Goal: Check status: Check status

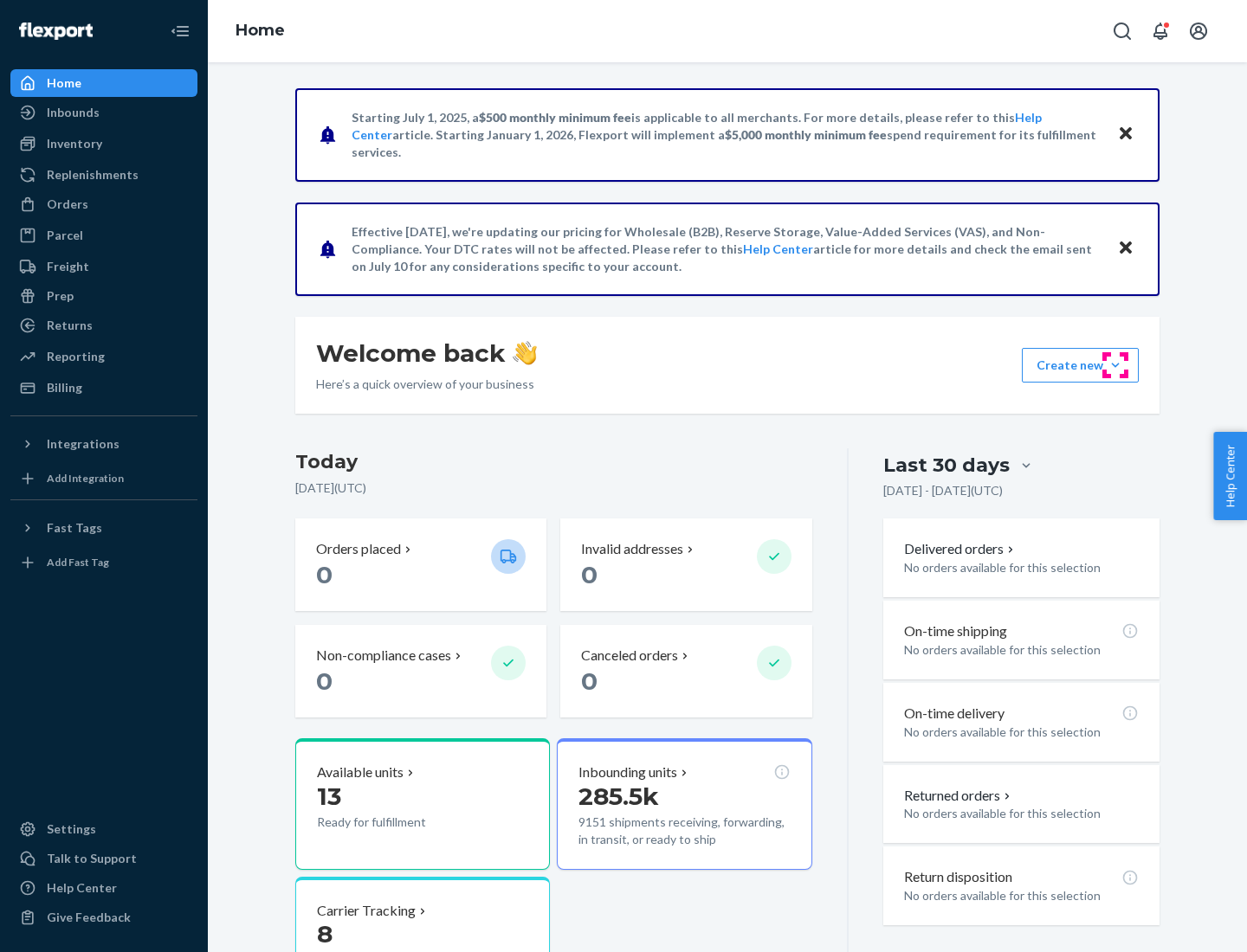
click at [1115, 365] on button "Create new Create new inbound Create new order Create new product" at bounding box center [1080, 365] width 116 height 34
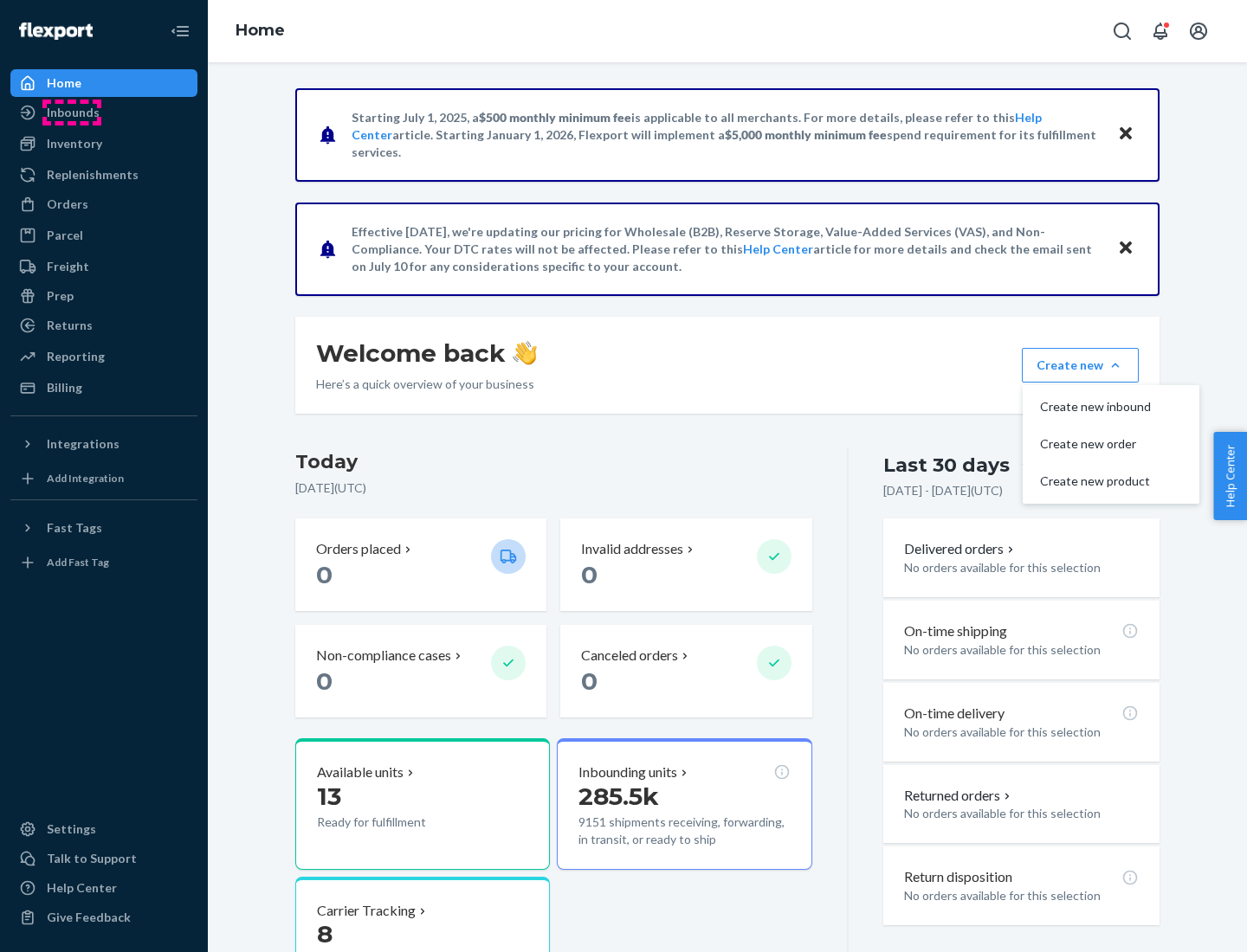
click at [71, 113] on div "Inbounds" at bounding box center [73, 113] width 53 height 18
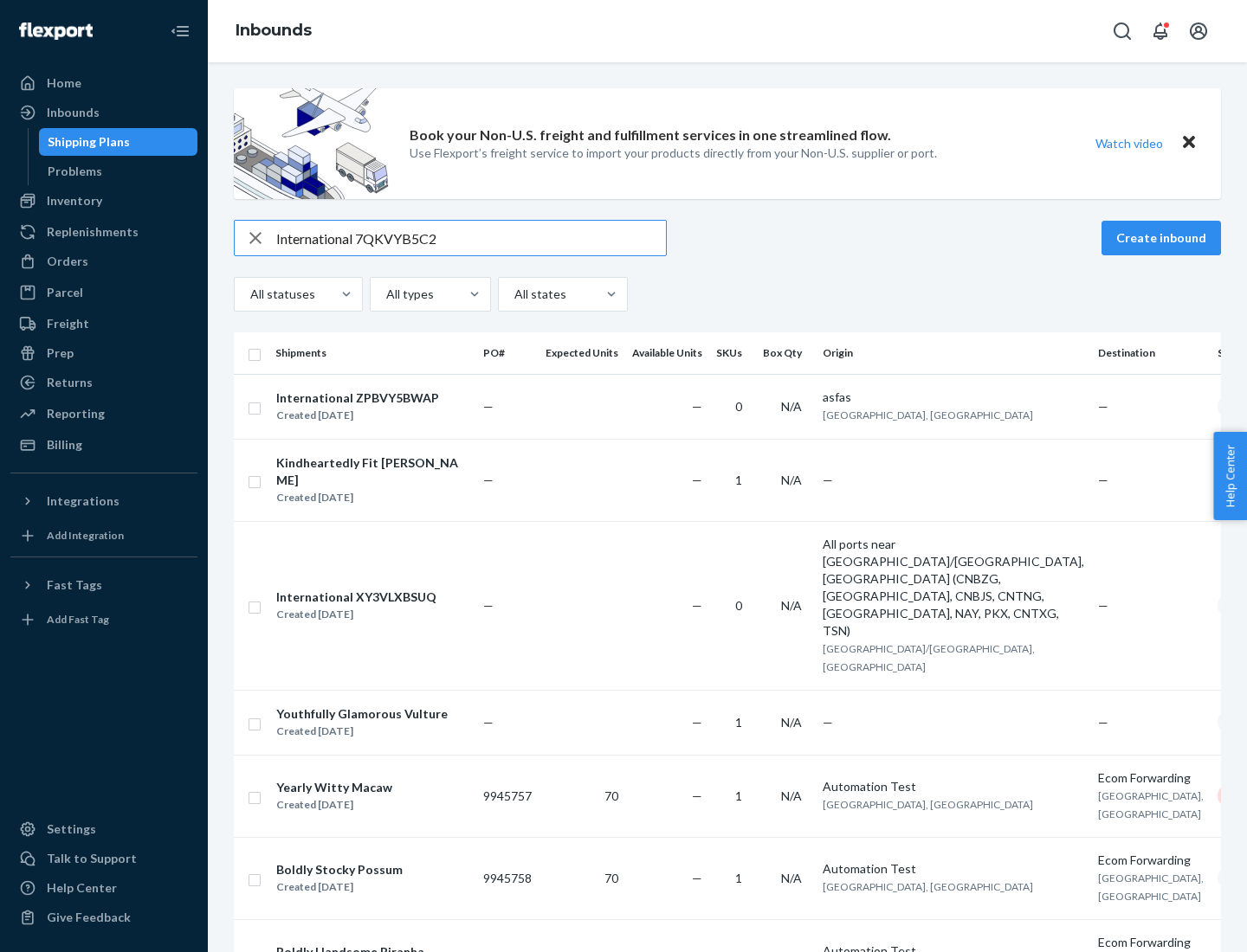
type input "International 7QKVYB5C29"
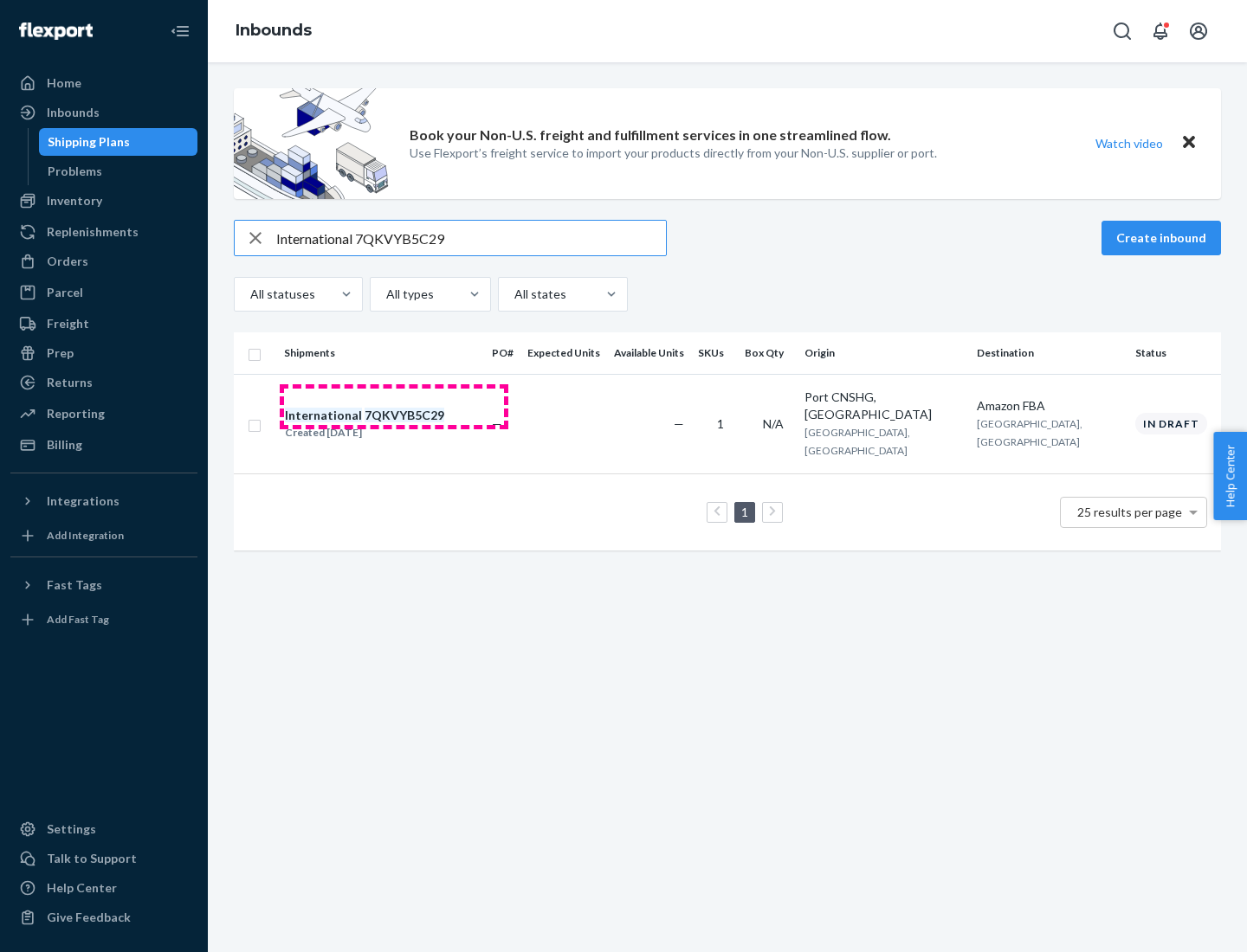
click at [393, 424] on div "Created [DATE]" at bounding box center [364, 432] width 160 height 18
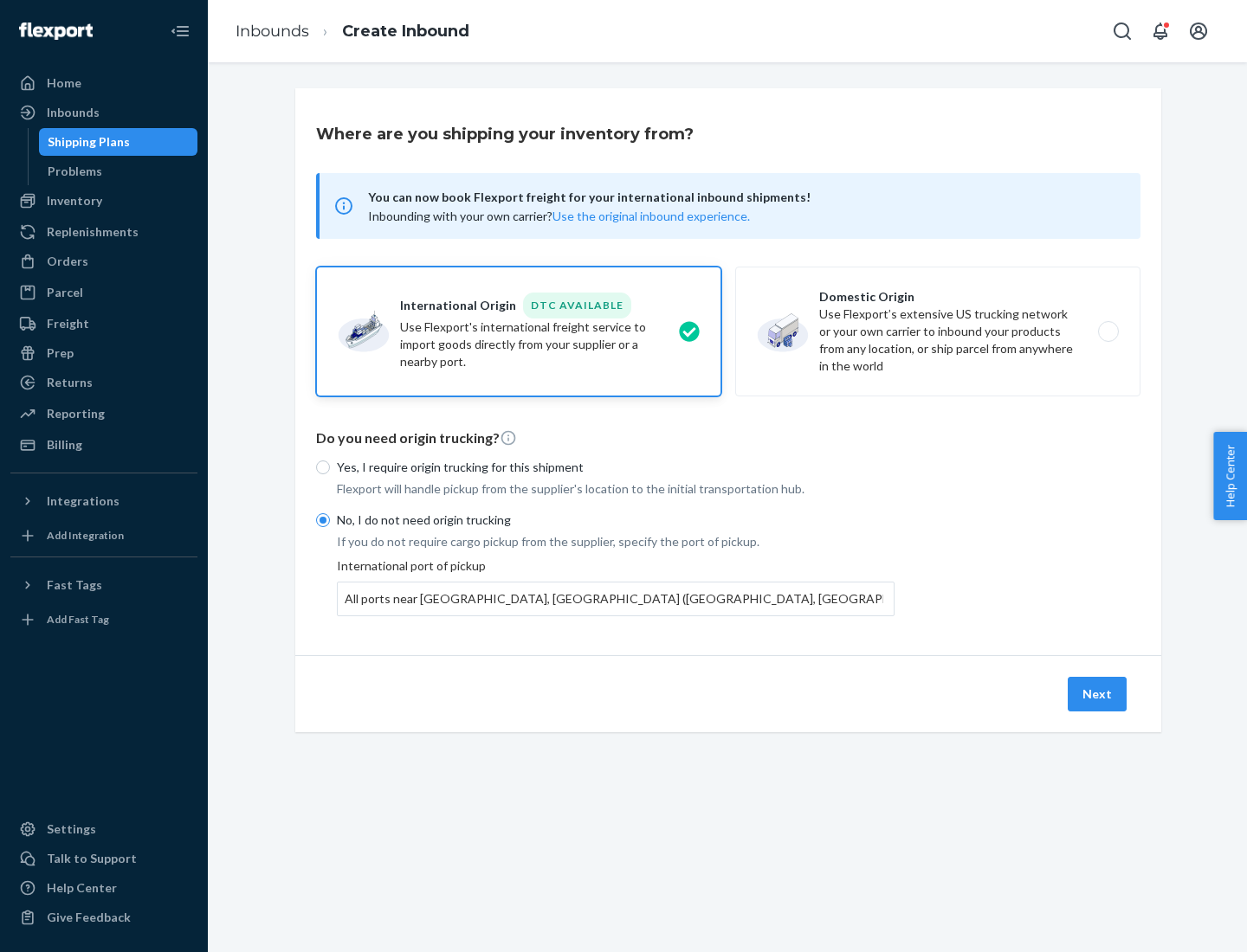
click at [1097, 693] on button "Next" at bounding box center [1097, 694] width 59 height 34
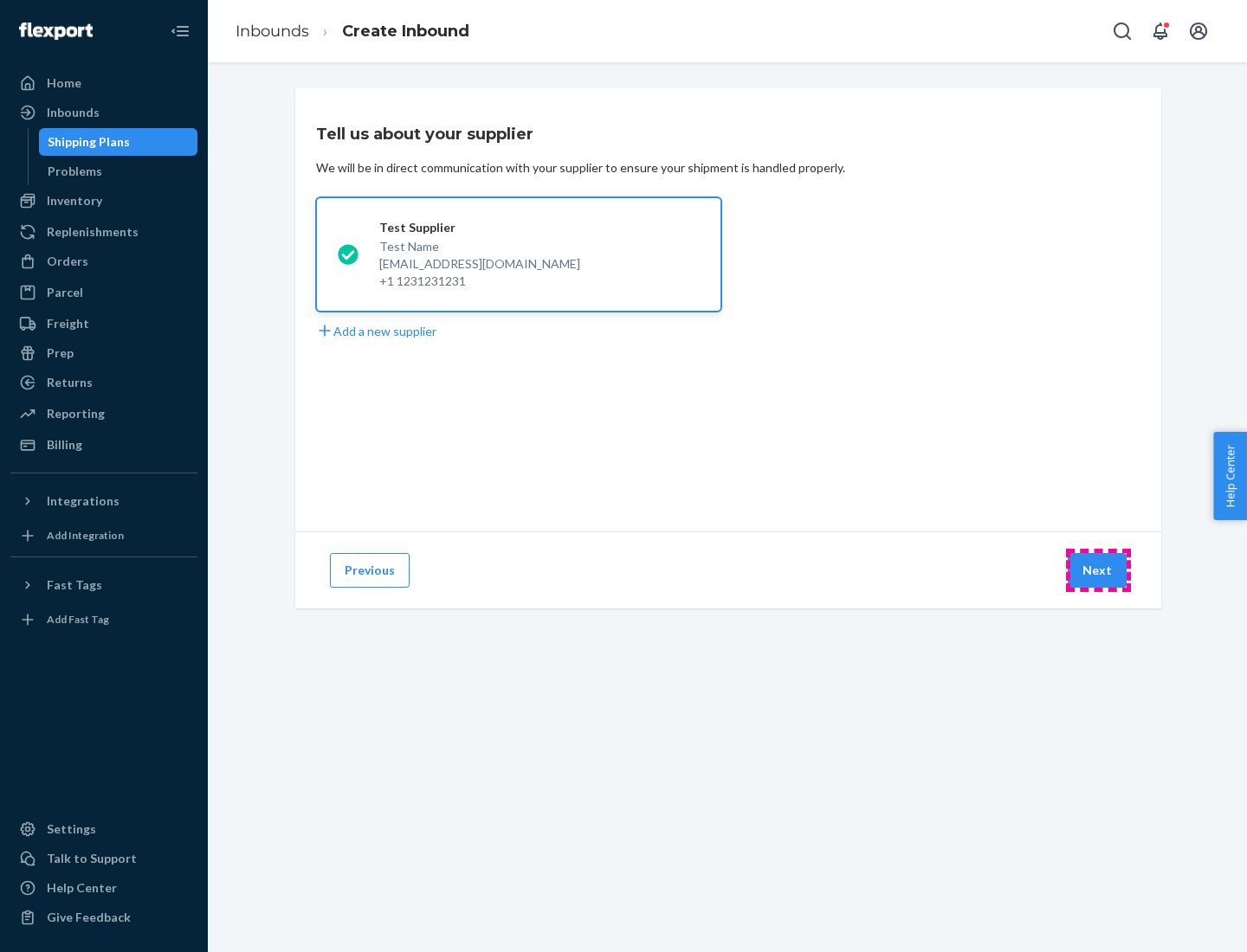
click at [1097, 570] on button "Next" at bounding box center [1097, 569] width 59 height 34
